Goal: Find specific page/section: Find specific page/section

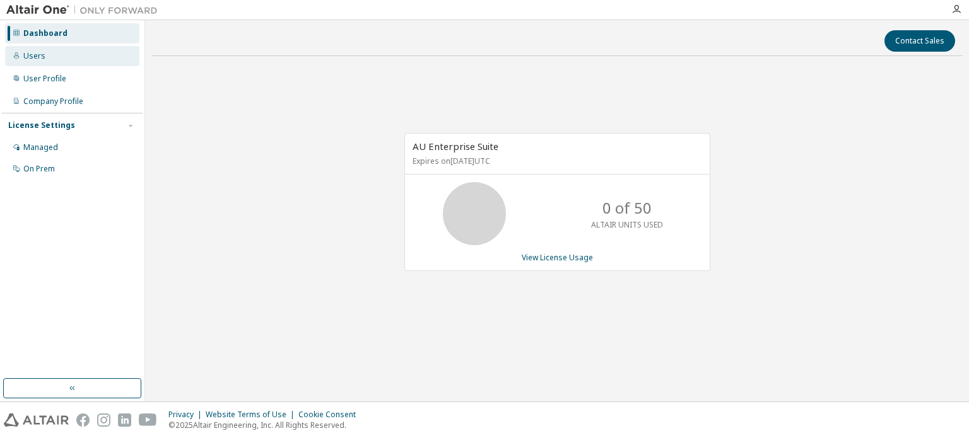
click at [26, 56] on div "Users" at bounding box center [34, 56] width 22 height 10
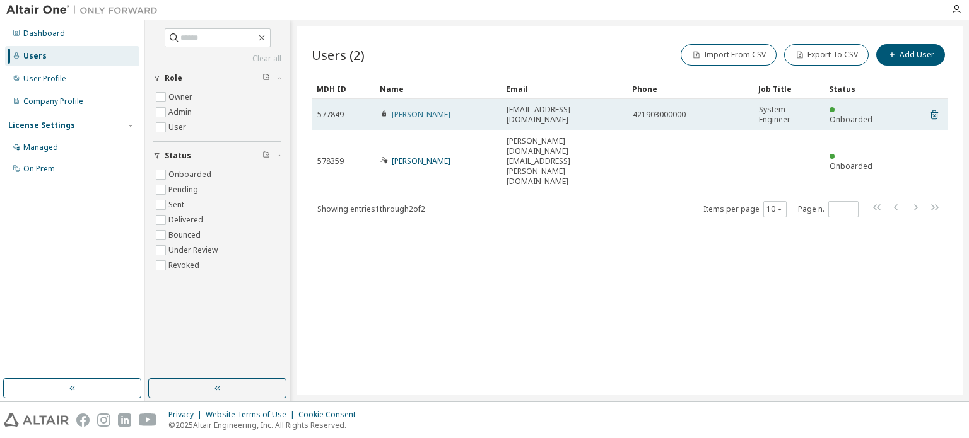
click at [411, 114] on link "Roman Kaloc" at bounding box center [421, 114] width 59 height 11
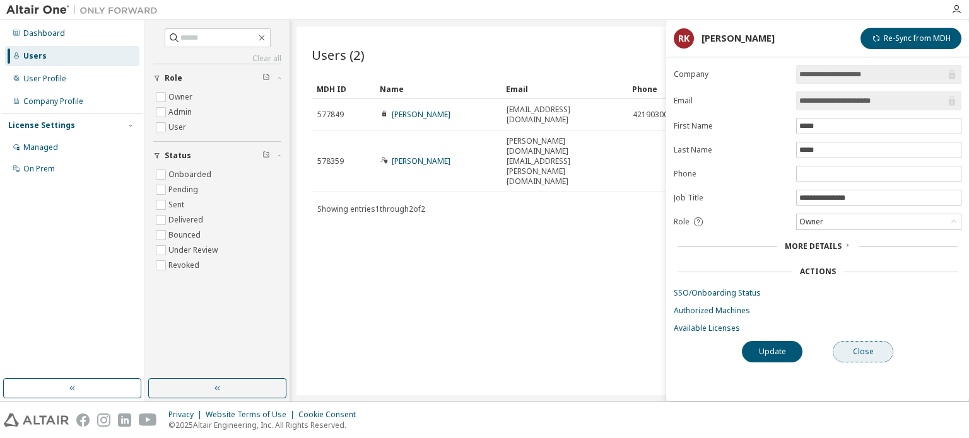
click at [874, 351] on button "Close" at bounding box center [862, 351] width 61 height 21
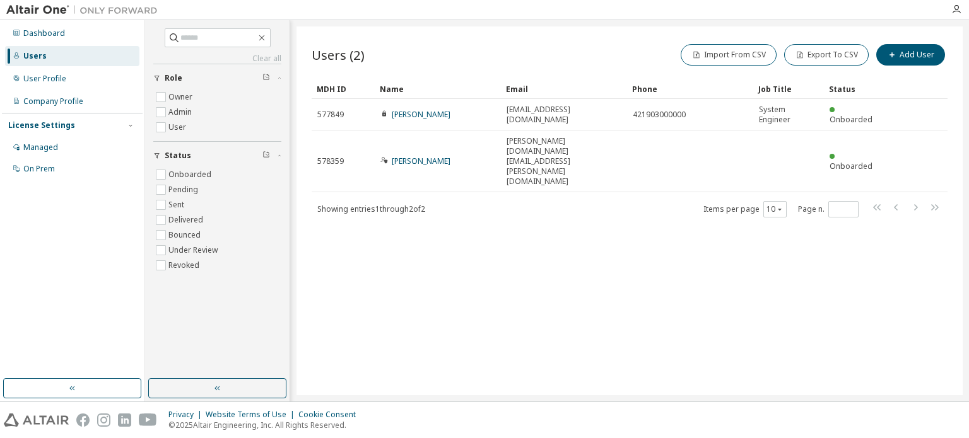
click at [105, 227] on div "Dashboard Users User Profile Company Profile License Settings Managed On Prem" at bounding box center [72, 199] width 141 height 355
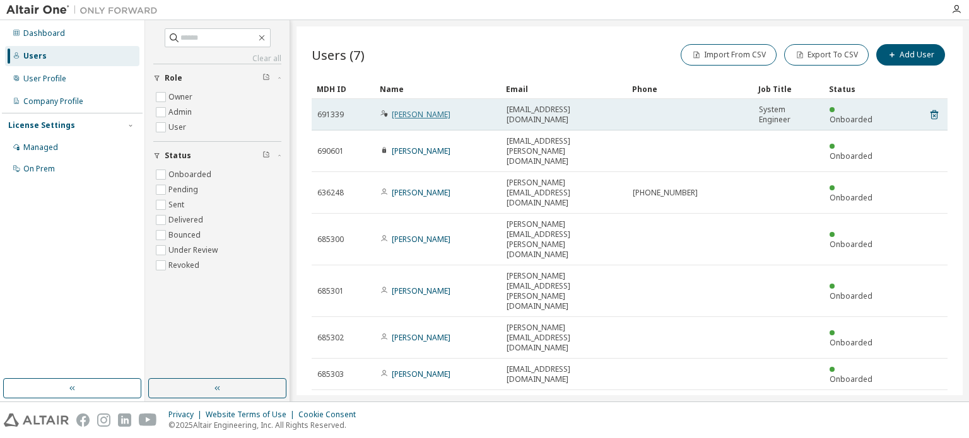
click at [422, 114] on link "Roman Kaloc" at bounding box center [421, 114] width 59 height 11
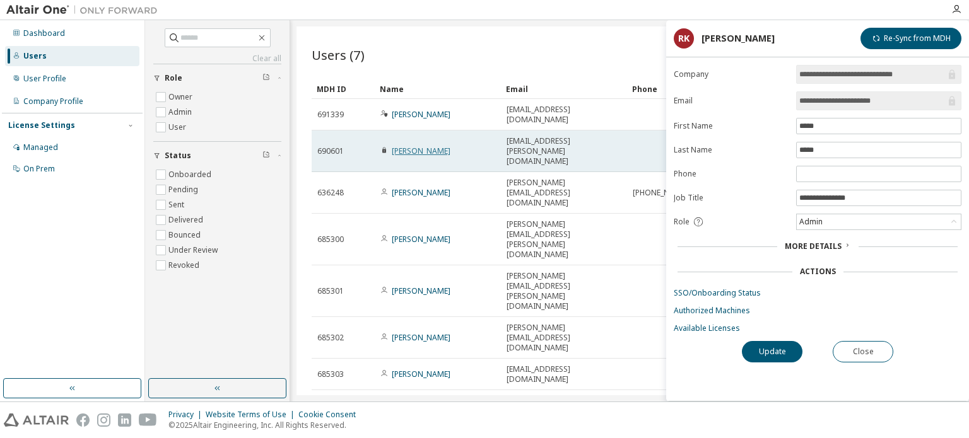
click at [424, 146] on link "Jan Ahlswede" at bounding box center [421, 151] width 59 height 11
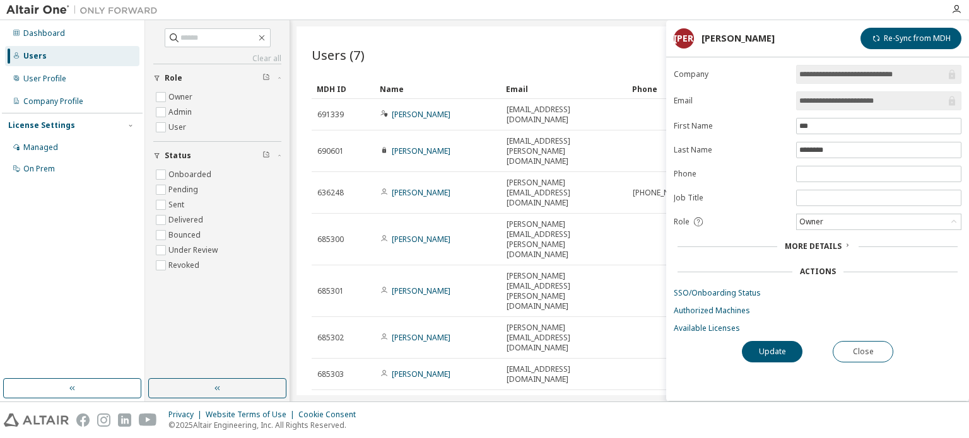
click at [540, 344] on div "Users (7) Import From CSV Export To CSV Add User Clear Load Save Save As Field …" at bounding box center [629, 210] width 666 height 369
